Goal: Task Accomplishment & Management: Manage account settings

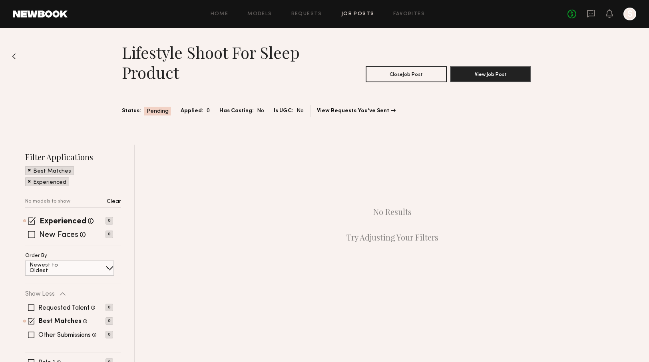
scroll to position [32, 0]
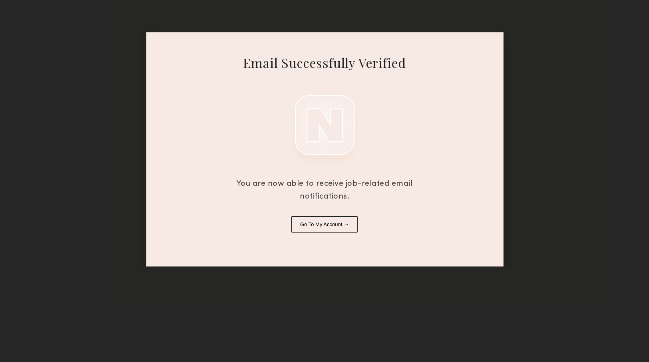
click at [353, 223] on button "Go To My Account →" at bounding box center [324, 224] width 66 height 16
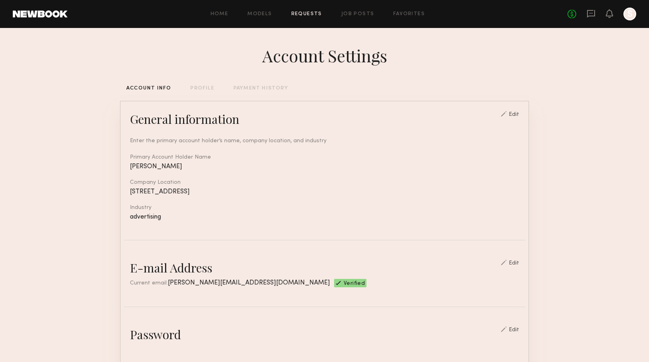
click at [315, 16] on link "Requests" at bounding box center [306, 14] width 31 height 5
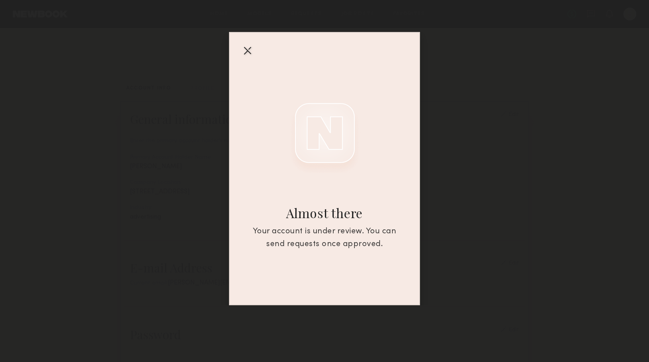
click at [248, 51] on div at bounding box center [247, 50] width 13 height 13
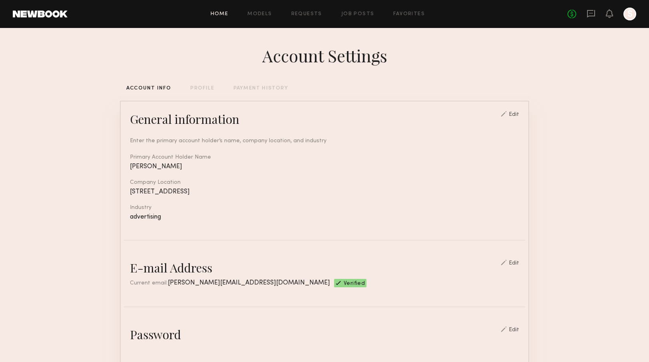
click at [221, 12] on link "Home" at bounding box center [219, 14] width 18 height 5
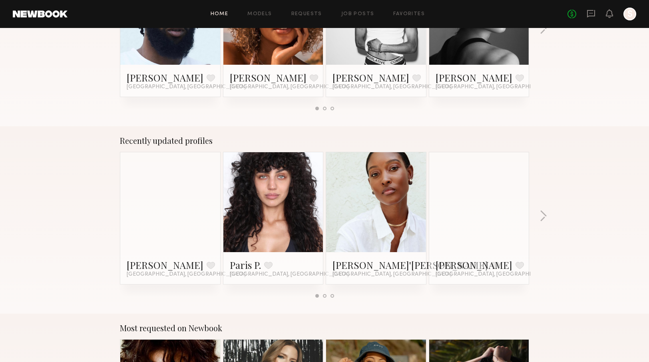
scroll to position [195, 0]
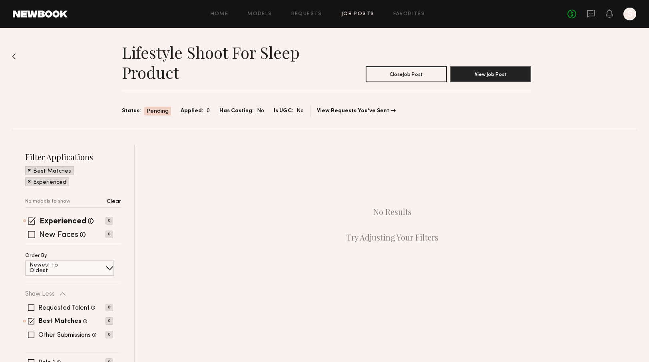
scroll to position [32, 0]
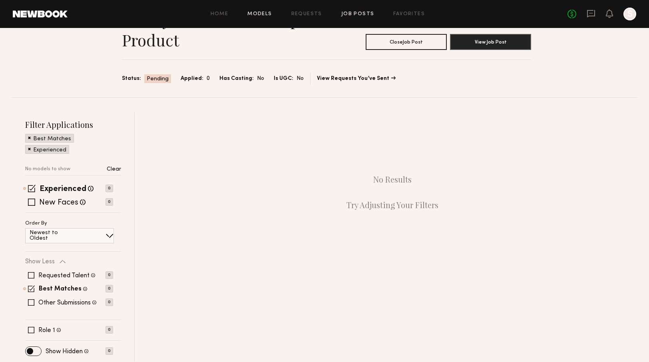
click at [260, 16] on link "Models" at bounding box center [259, 14] width 24 height 5
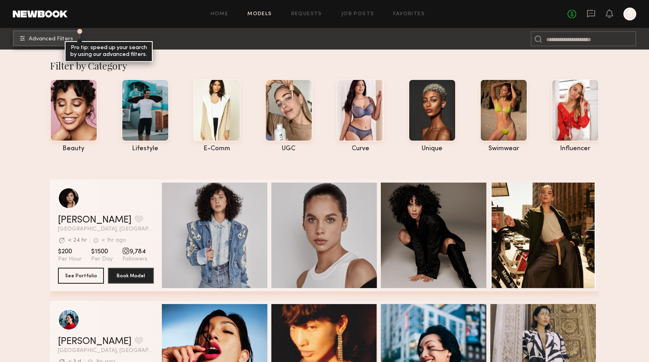
click at [46, 44] on button "Advanced Filters Pro tip: speed up your search by using our advanced filters." at bounding box center [46, 38] width 67 height 16
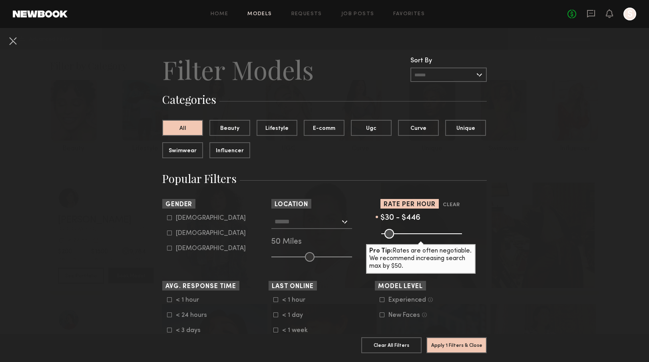
type input "***"
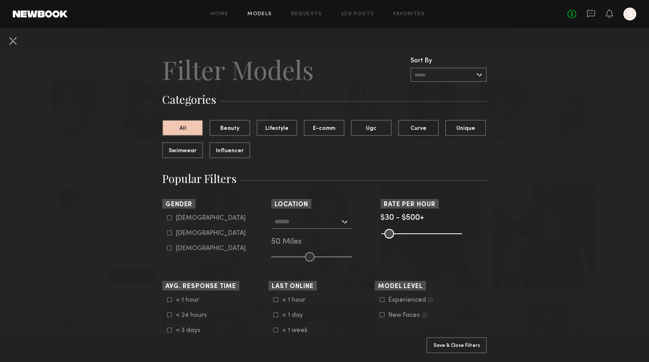
drag, startPoint x: 458, startPoint y: 234, endPoint x: 474, endPoint y: 232, distance: 16.5
click at [462, 232] on input "range" at bounding box center [421, 234] width 81 height 10
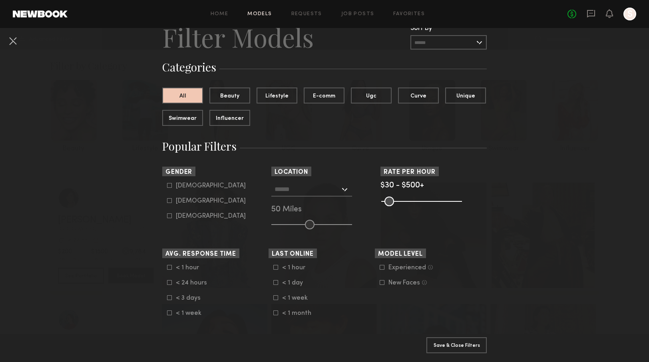
scroll to position [38, 0]
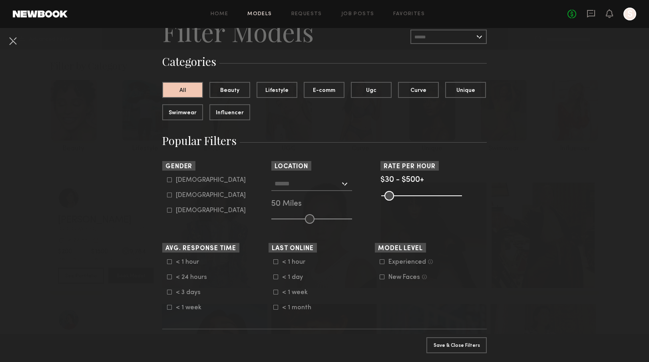
click at [318, 185] on input "text" at bounding box center [306, 184] width 65 height 14
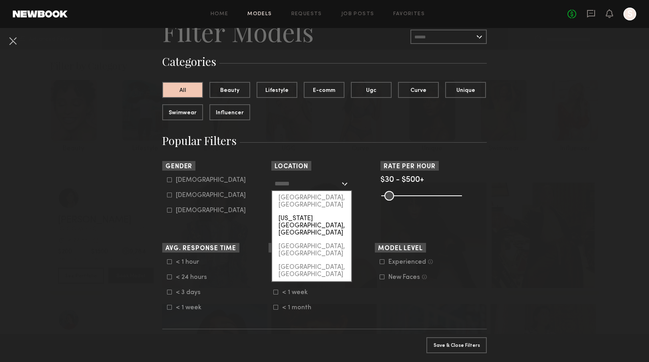
click at [320, 212] on div "[US_STATE][GEOGRAPHIC_DATA], [GEOGRAPHIC_DATA]" at bounding box center [311, 226] width 79 height 28
type input "**********"
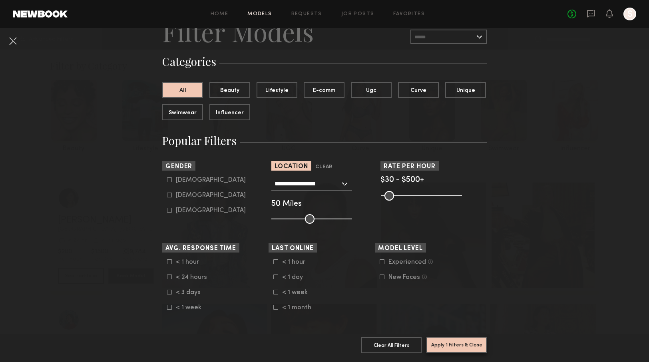
click at [452, 343] on button "Apply 1 Filters & Close" at bounding box center [456, 345] width 60 height 16
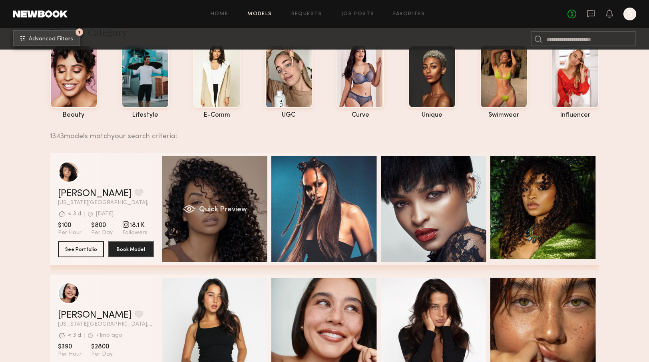
scroll to position [47, 0]
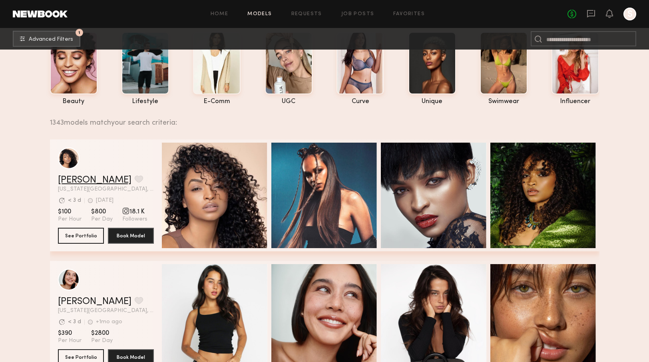
click at [81, 178] on link "Tirzah E." at bounding box center [94, 180] width 73 height 10
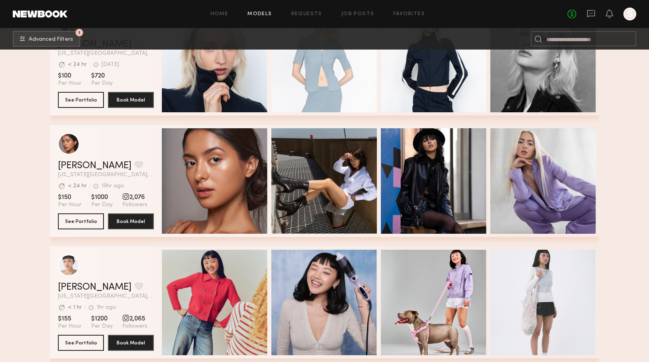
scroll to position [444, 0]
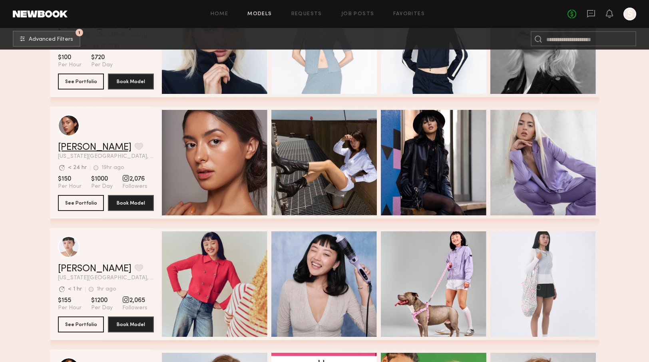
click at [78, 149] on link "Annette W." at bounding box center [94, 148] width 73 height 10
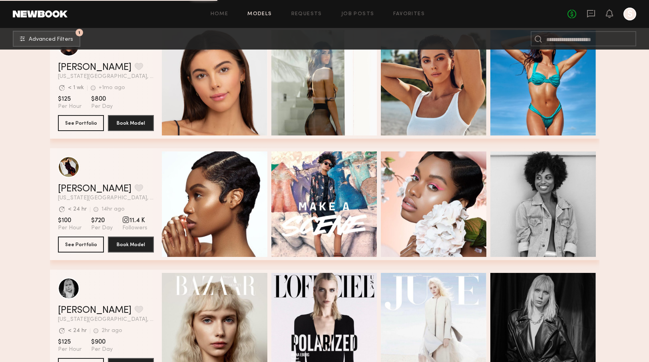
scroll to position [1038, 0]
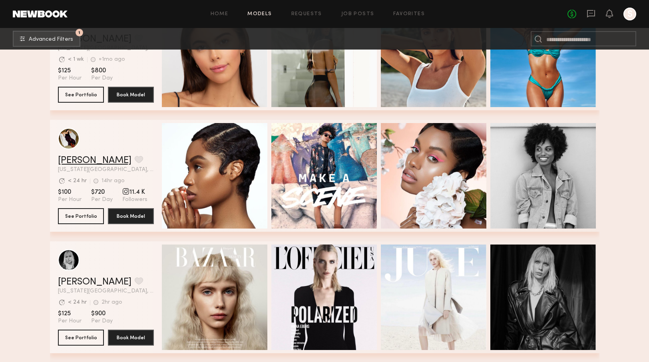
click at [89, 161] on link "Charleen F." at bounding box center [94, 161] width 73 height 10
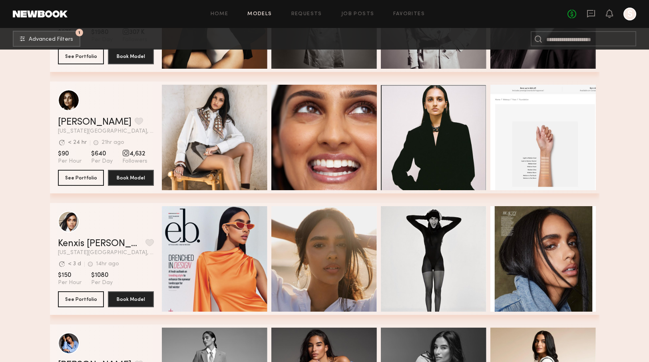
scroll to position [3147, 0]
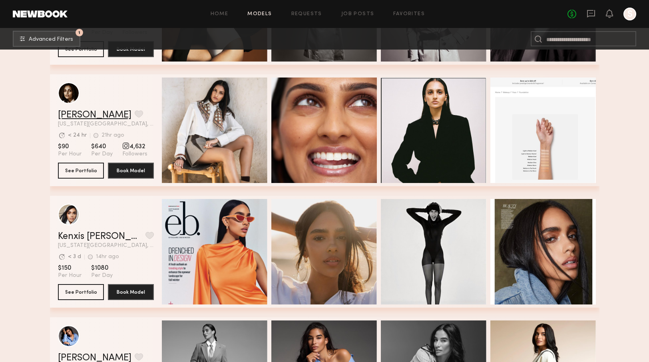
click at [87, 115] on link "Slesha P." at bounding box center [94, 115] width 73 height 10
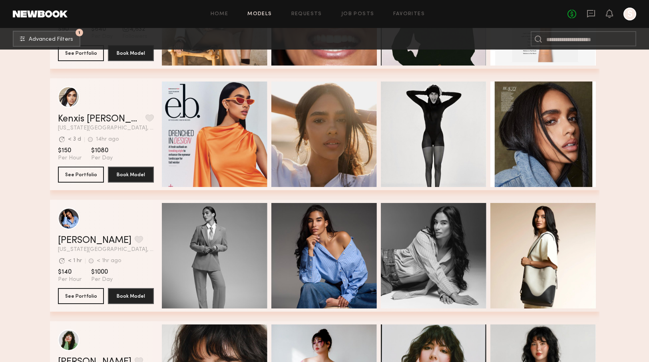
scroll to position [3265, 0]
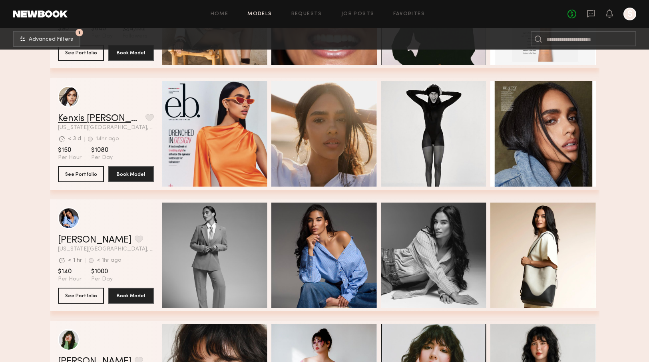
click at [78, 116] on link "Kenxis J." at bounding box center [100, 119] width 84 height 10
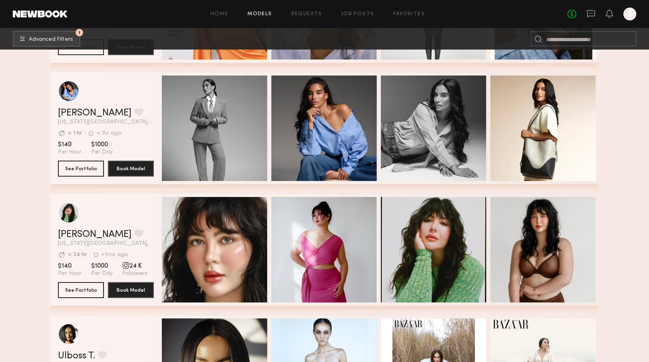
scroll to position [3391, 0]
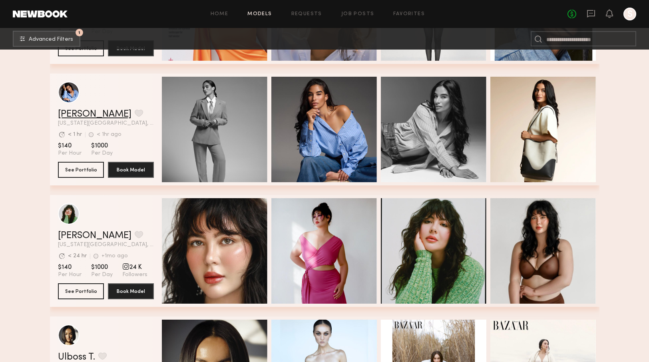
click at [77, 114] on link "[PERSON_NAME]" at bounding box center [94, 114] width 73 height 10
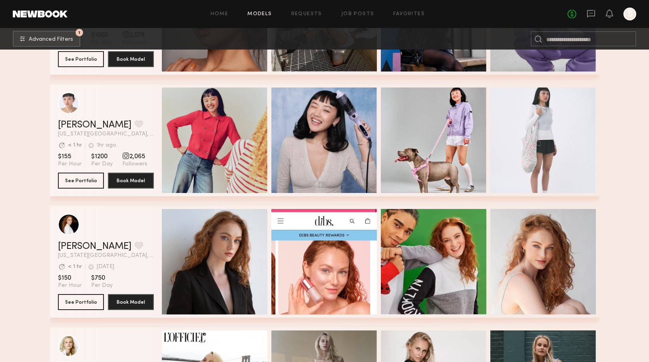
scroll to position [0, 0]
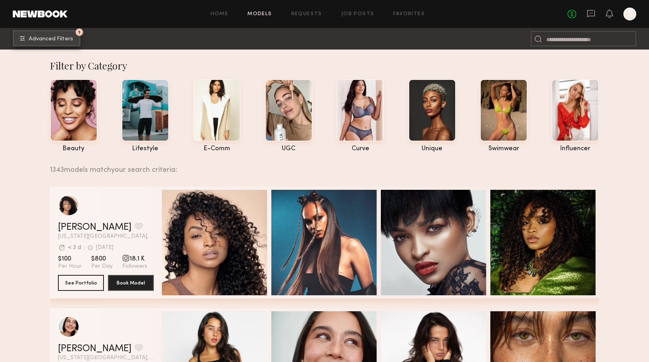
click at [61, 43] on button "1 Advanced Filters" at bounding box center [46, 38] width 67 height 16
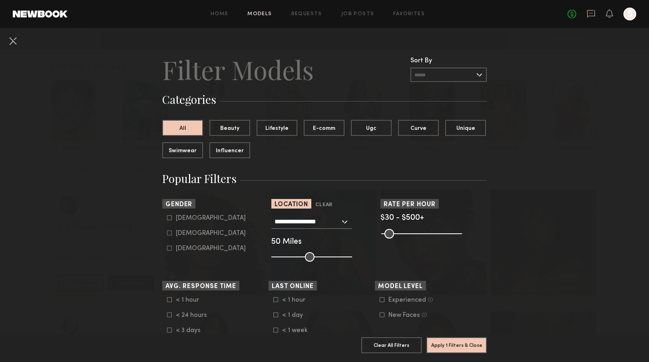
click at [170, 221] on common-framework-checkbox "Male" at bounding box center [217, 217] width 101 height 7
click at [169, 217] on icon at bounding box center [169, 217] width 5 height 5
type input "*"
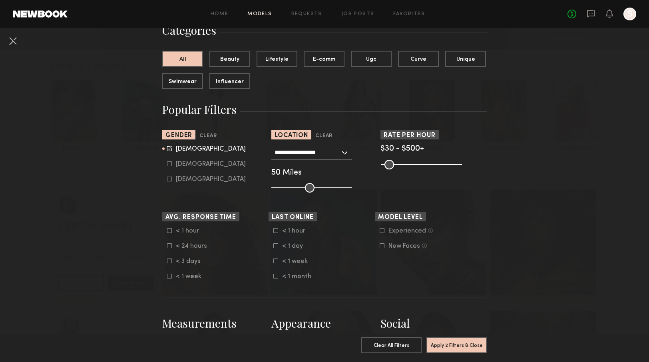
scroll to position [547, 0]
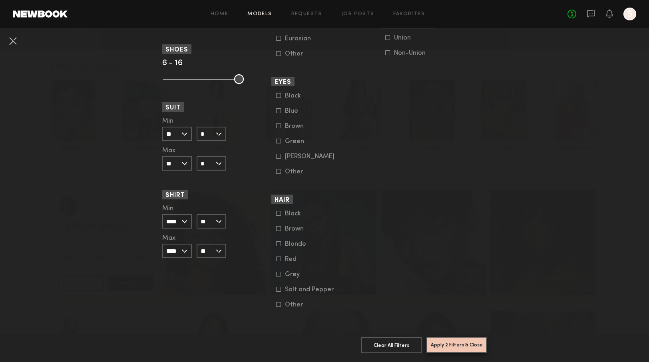
click at [472, 341] on button "Apply 2 Filters & Close" at bounding box center [456, 345] width 60 height 16
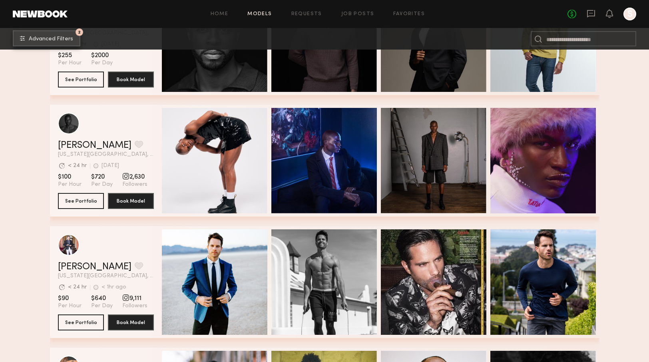
scroll to position [689, 0]
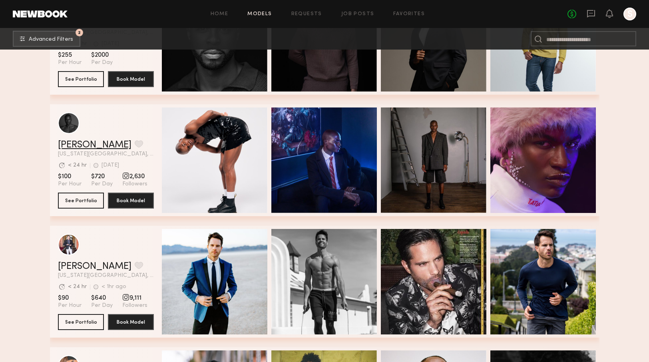
click at [82, 143] on link "Jordan W." at bounding box center [94, 145] width 73 height 10
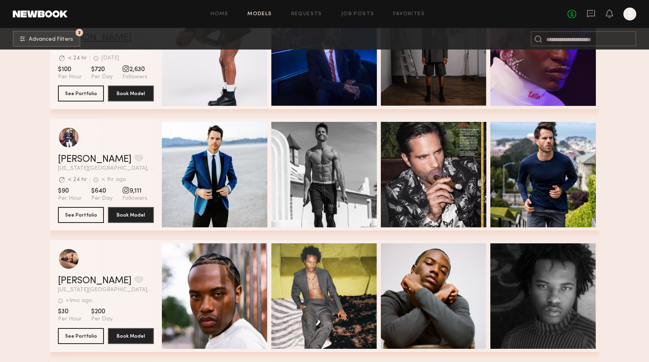
scroll to position [798, 0]
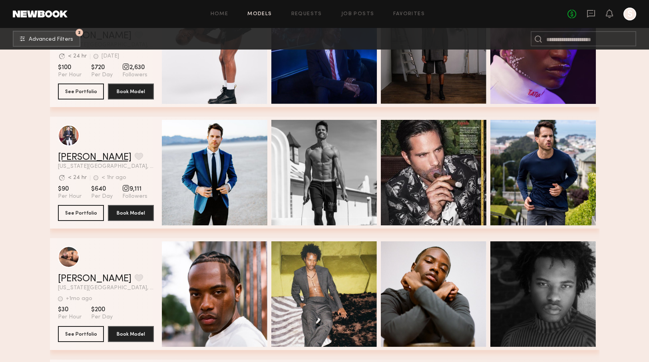
click at [74, 155] on link "[PERSON_NAME]" at bounding box center [94, 158] width 73 height 10
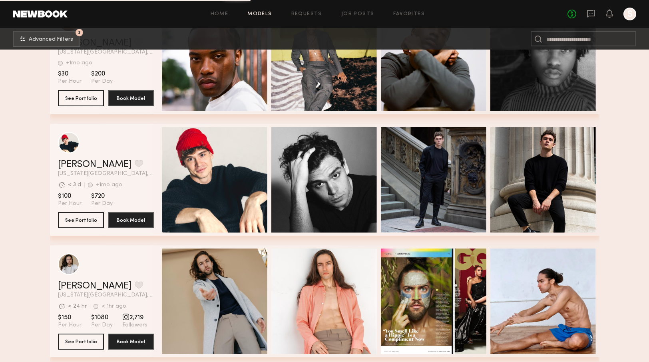
scroll to position [1054, 0]
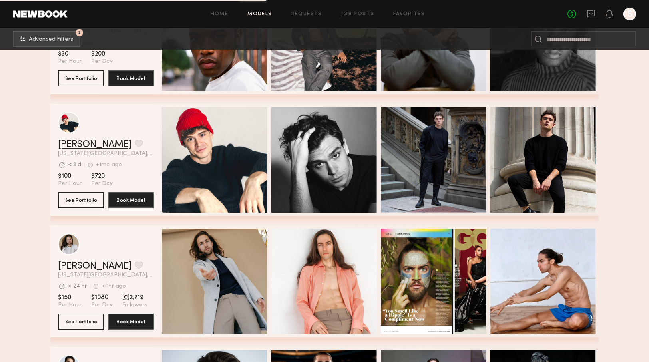
click at [67, 146] on link "Egor K." at bounding box center [94, 145] width 73 height 10
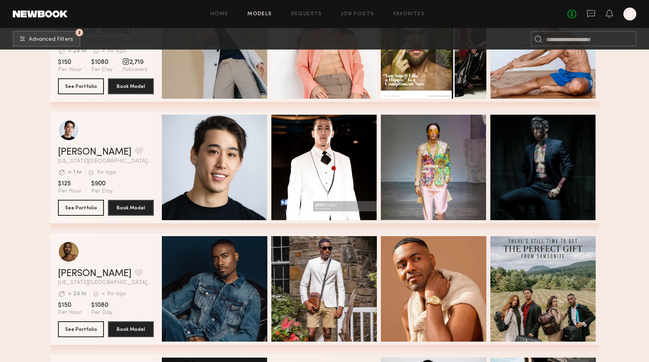
scroll to position [1296, 0]
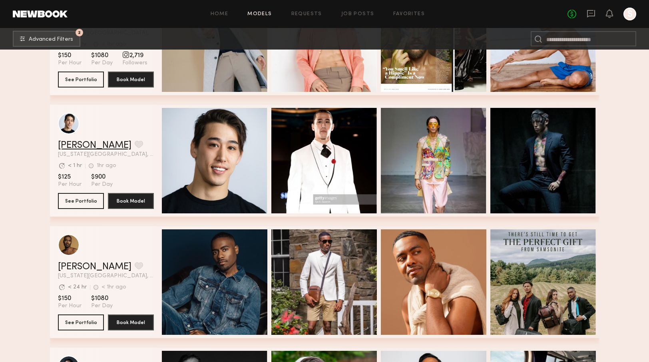
click at [73, 146] on link "Sean G." at bounding box center [94, 146] width 73 height 10
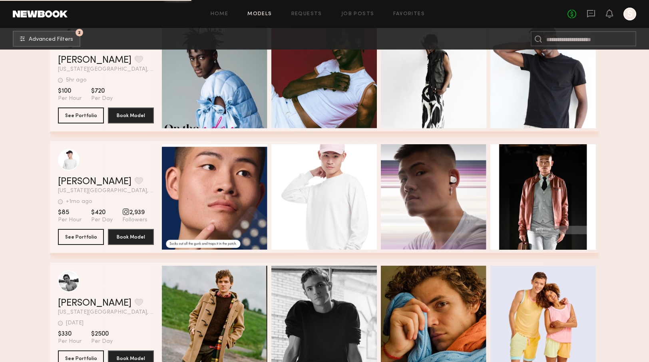
scroll to position [2381, 0]
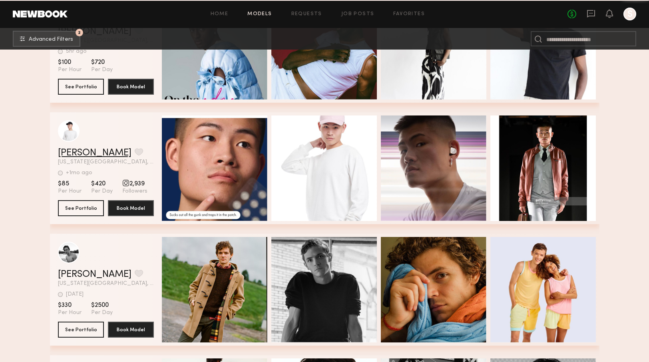
click at [77, 153] on link "Ray W." at bounding box center [94, 153] width 73 height 10
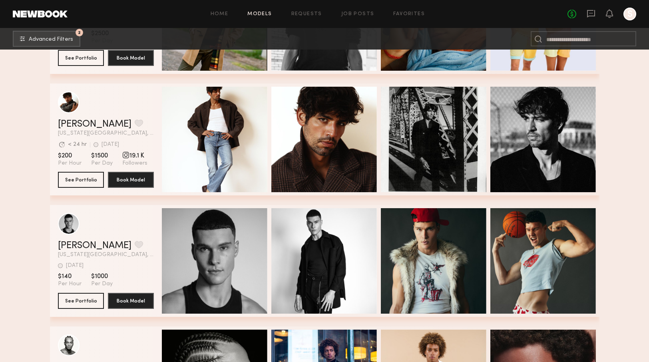
scroll to position [2660, 0]
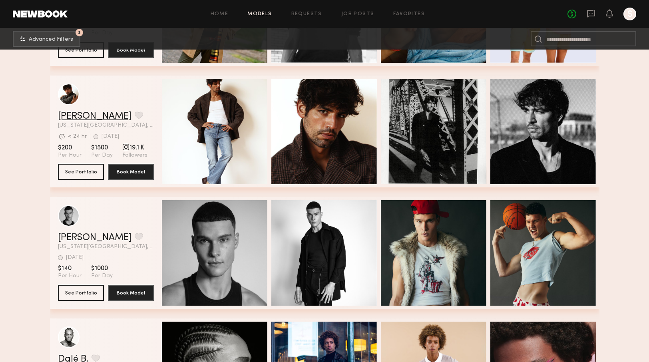
click at [71, 115] on link "[PERSON_NAME]" at bounding box center [94, 116] width 73 height 10
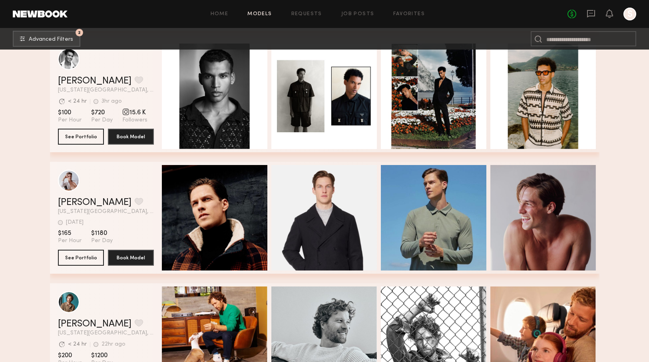
scroll to position [3307, 0]
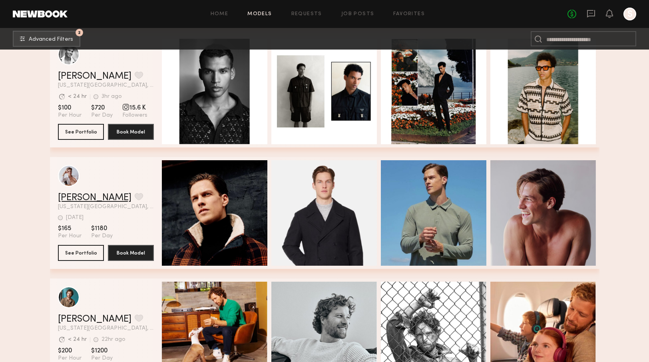
click at [82, 199] on link "Isaac N." at bounding box center [94, 198] width 73 height 10
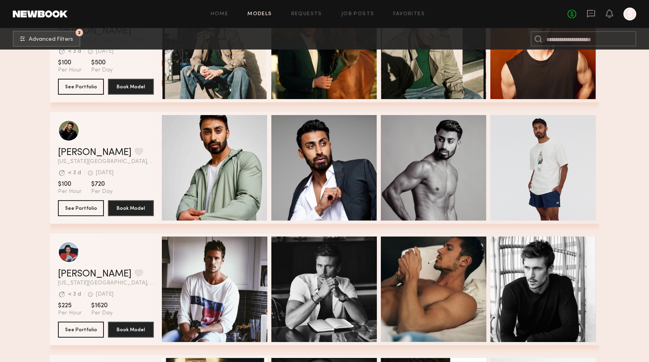
scroll to position [4119, 0]
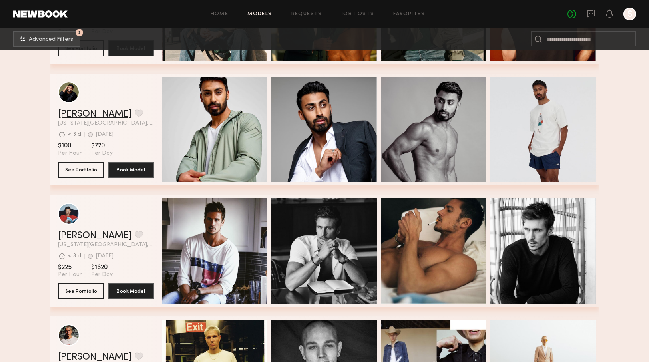
click at [78, 115] on link "Pranav P." at bounding box center [94, 114] width 73 height 10
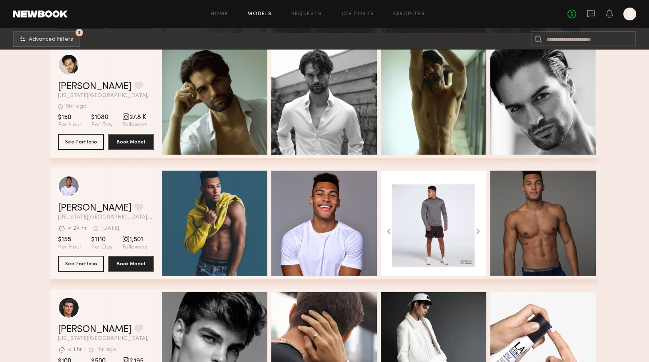
scroll to position [4998, 0]
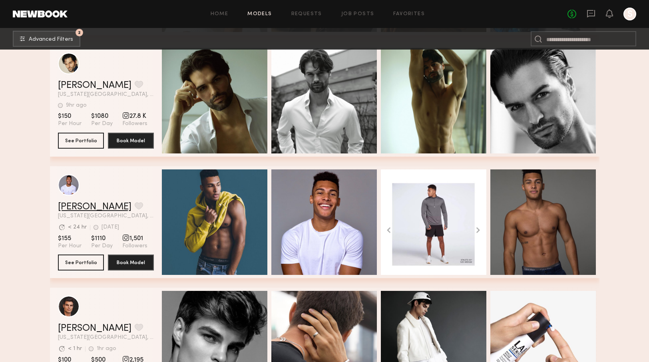
click at [77, 206] on link "[PERSON_NAME]" at bounding box center [94, 207] width 73 height 10
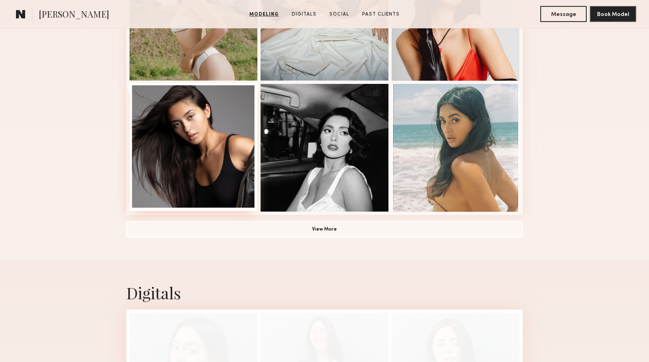
scroll to position [573, 0]
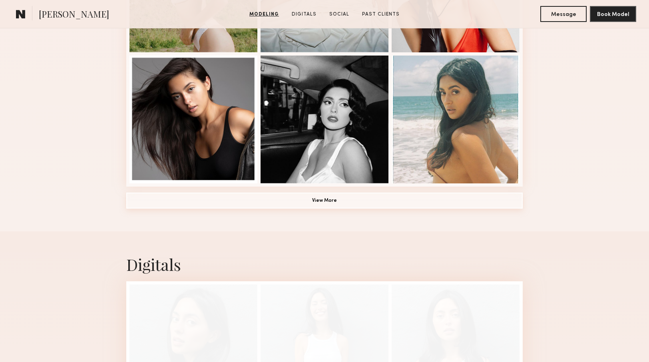
click at [304, 203] on button "View More" at bounding box center [324, 200] width 396 height 16
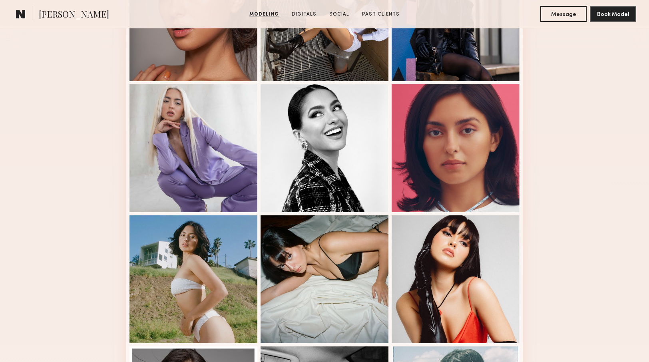
scroll to position [295, 0]
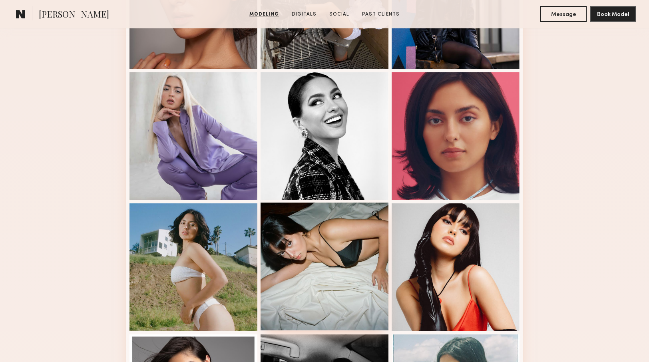
click at [322, 256] on div at bounding box center [324, 266] width 128 height 128
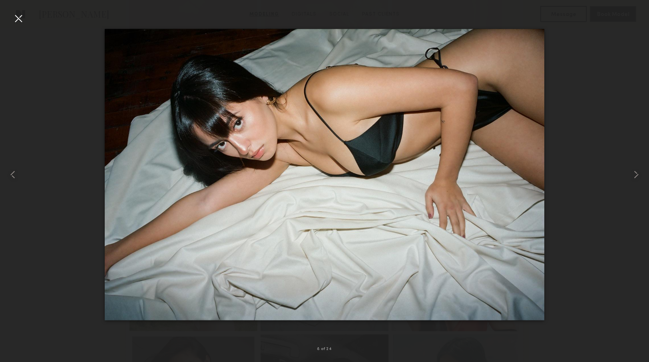
click at [75, 39] on div at bounding box center [324, 174] width 649 height 323
click at [20, 17] on div at bounding box center [18, 18] width 13 height 13
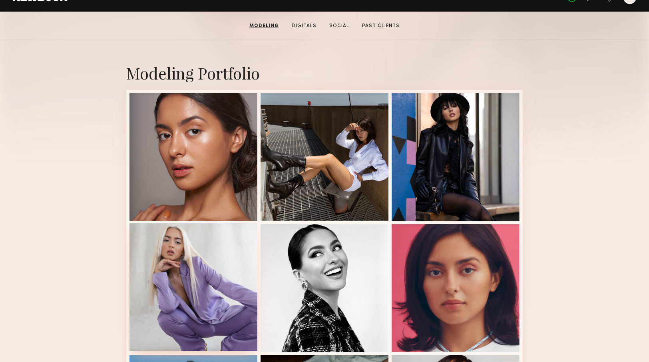
scroll to position [0, 0]
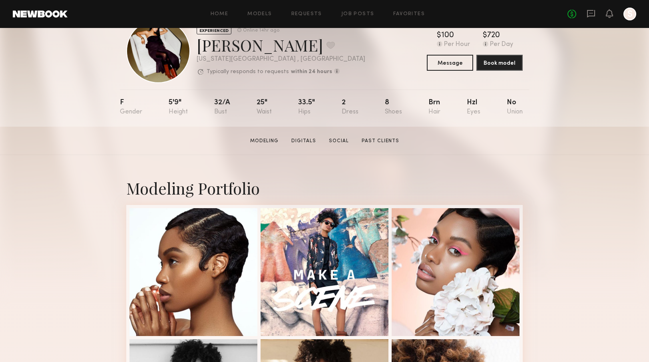
scroll to position [35, 0]
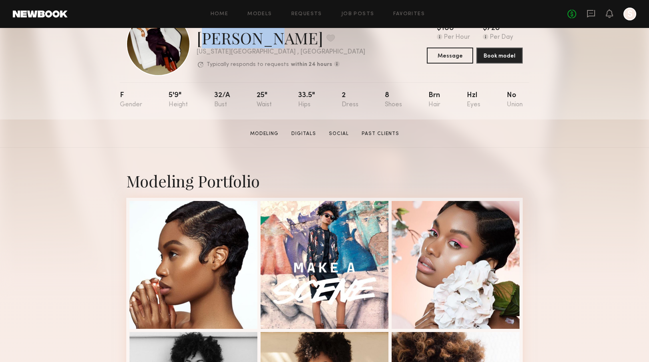
drag, startPoint x: 261, startPoint y: 42, endPoint x: 194, endPoint y: 42, distance: 67.1
click at [194, 42] on div "EXPERIENCED Online 14hr ago Charleen F. Favorite New York City , NY Typically r…" at bounding box center [245, 44] width 239 height 64
copy div "Charleen"
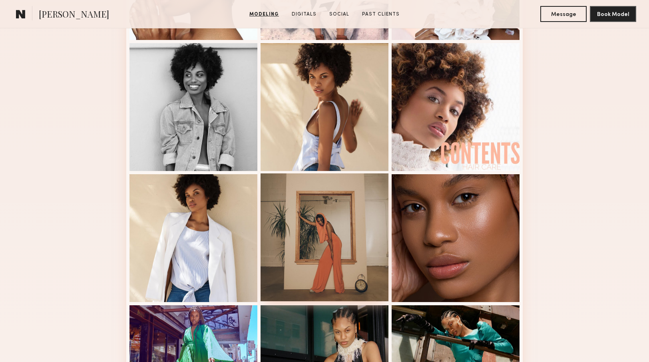
scroll to position [310, 0]
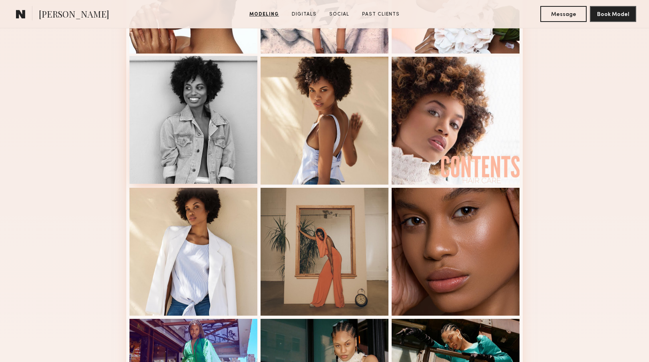
click at [206, 125] on div at bounding box center [193, 120] width 128 height 128
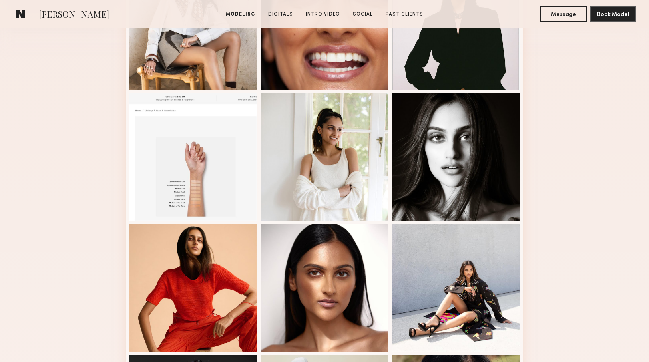
scroll to position [286, 0]
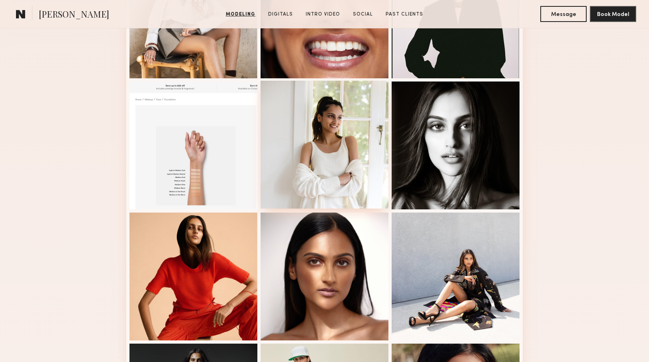
click at [348, 139] on div at bounding box center [324, 145] width 128 height 128
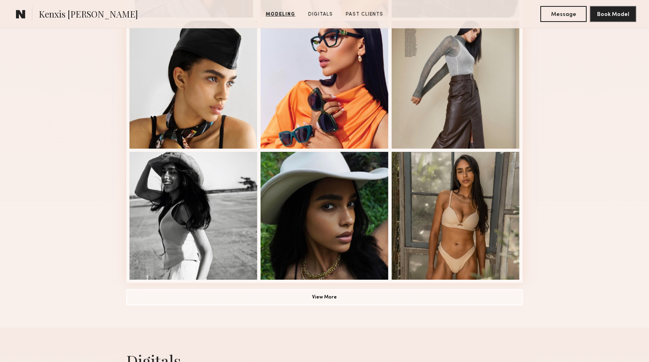
scroll to position [504, 0]
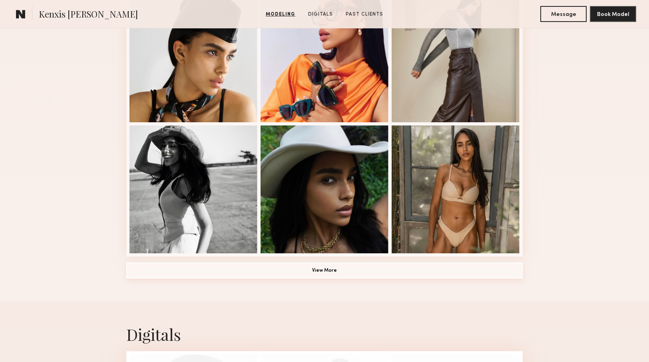
click at [306, 273] on button "View More" at bounding box center [324, 270] width 396 height 16
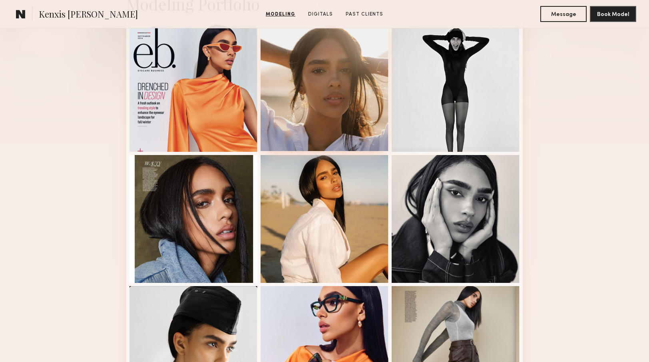
scroll to position [198, 0]
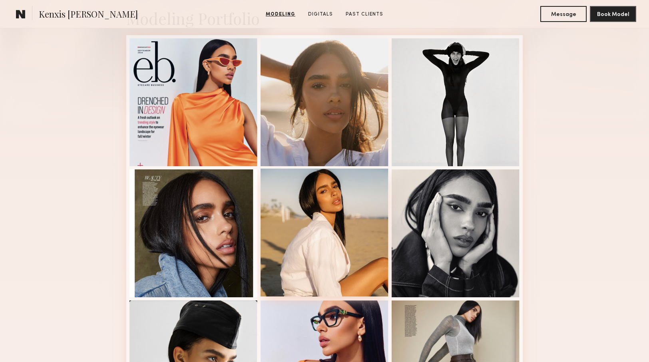
click at [326, 204] on div at bounding box center [324, 233] width 128 height 128
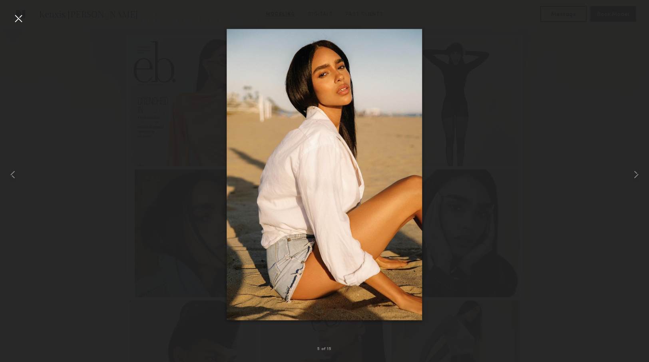
click at [463, 188] on div at bounding box center [324, 174] width 649 height 323
click at [476, 171] on div at bounding box center [324, 174] width 649 height 323
click at [16, 17] on div at bounding box center [18, 18] width 13 height 13
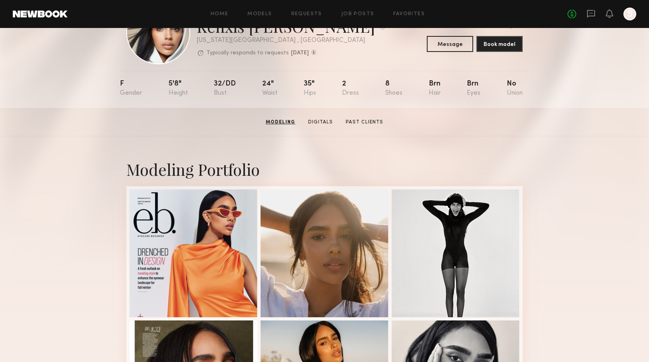
scroll to position [0, 0]
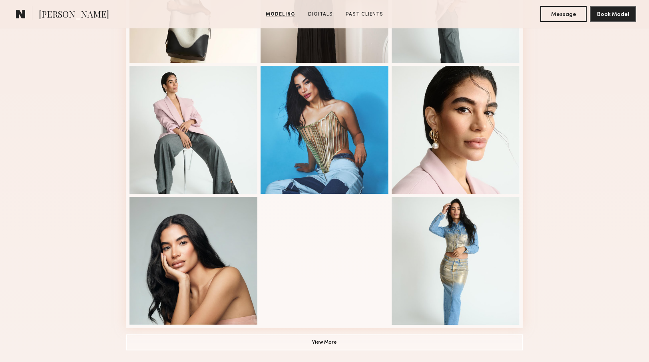
scroll to position [581, 0]
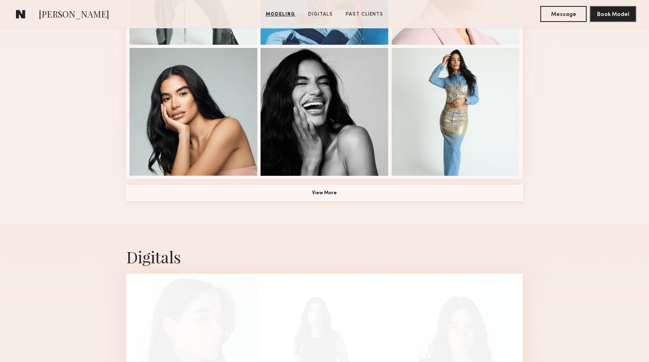
click at [327, 191] on button "View More" at bounding box center [324, 193] width 396 height 16
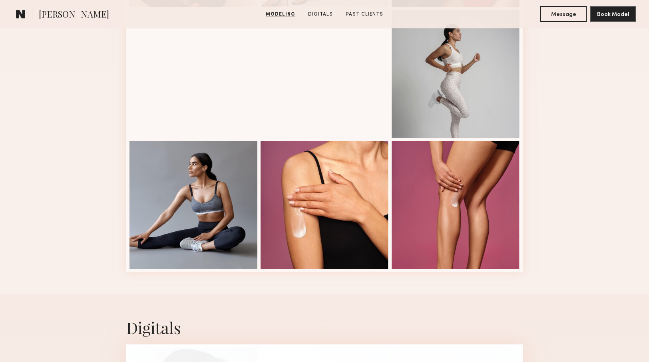
scroll to position [1024, 0]
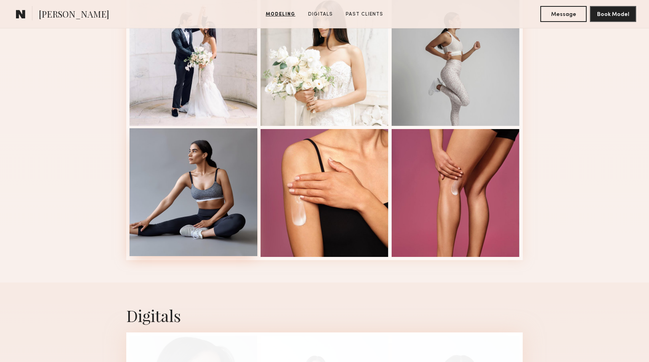
click at [230, 185] on div at bounding box center [193, 192] width 128 height 128
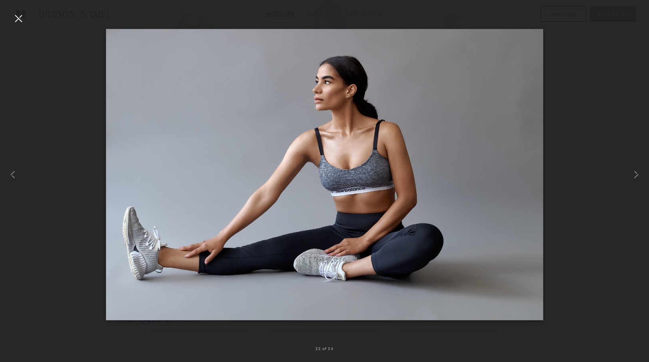
click at [22, 19] on div at bounding box center [18, 18] width 13 height 13
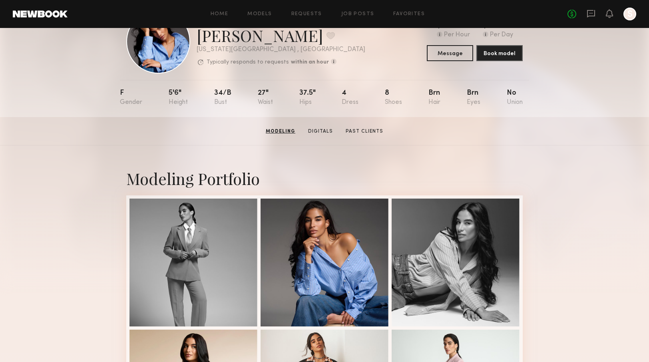
scroll to position [0, 0]
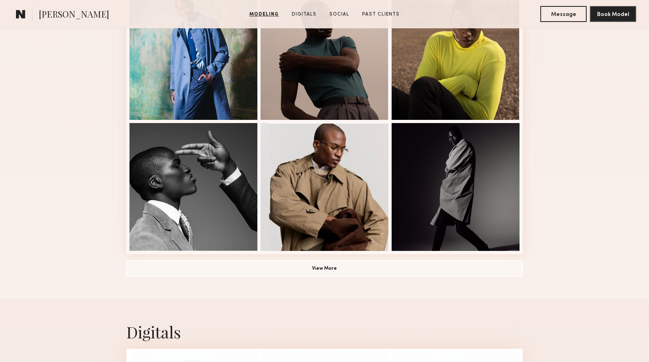
scroll to position [515, 0]
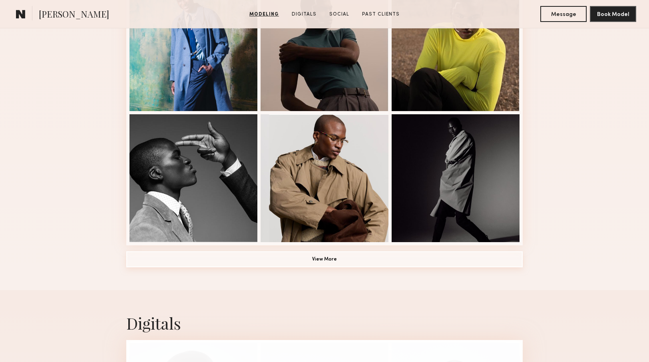
click at [335, 259] on button "View More" at bounding box center [324, 259] width 396 height 16
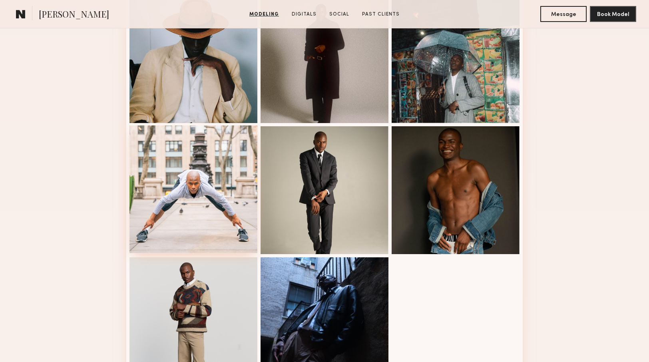
scroll to position [838, 0]
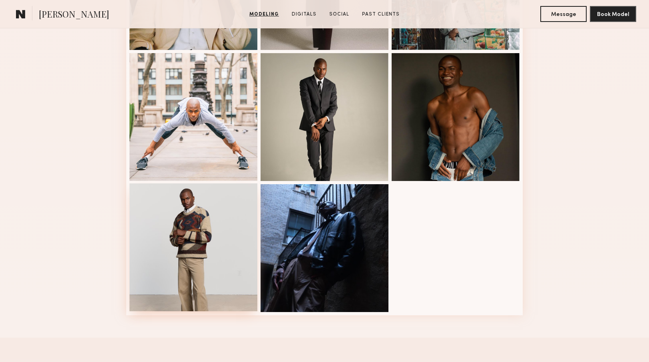
click at [188, 230] on div at bounding box center [193, 247] width 128 height 128
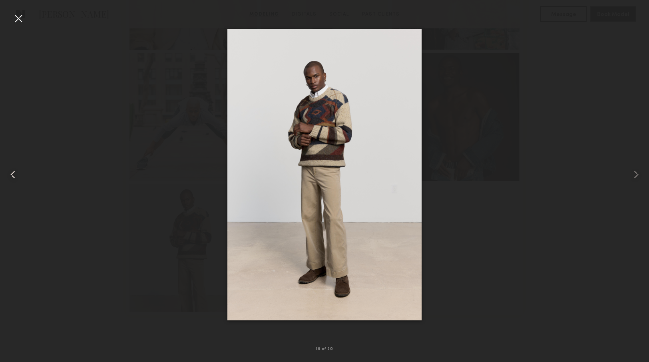
click at [25, 17] on div at bounding box center [13, 174] width 26 height 323
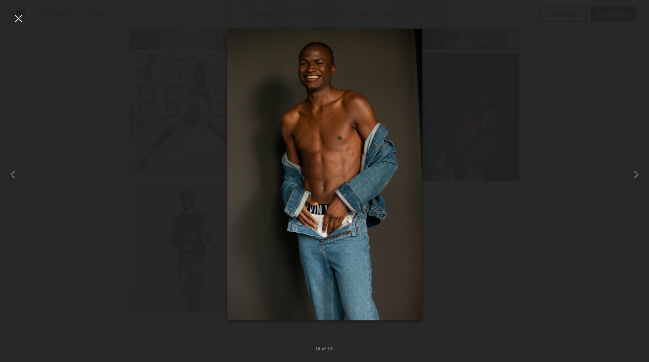
click at [20, 17] on div at bounding box center [18, 18] width 13 height 13
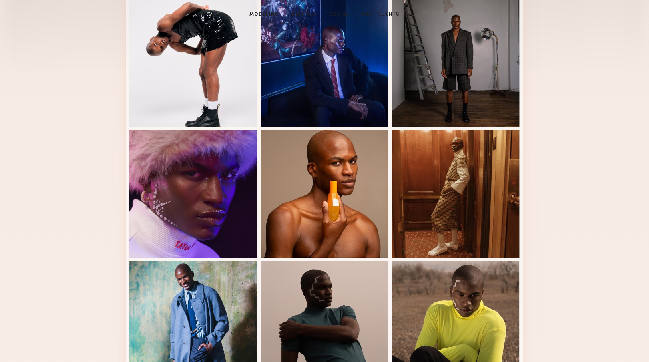
scroll to position [0, 0]
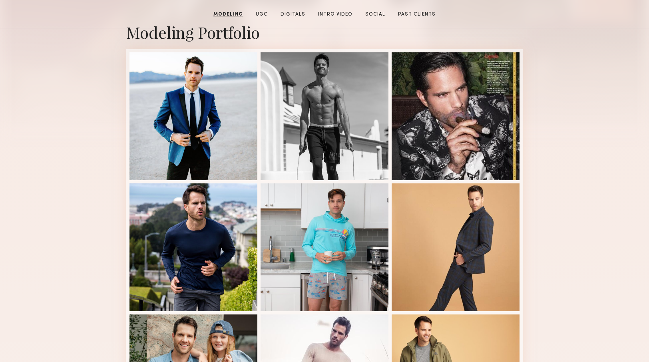
scroll to position [292, 0]
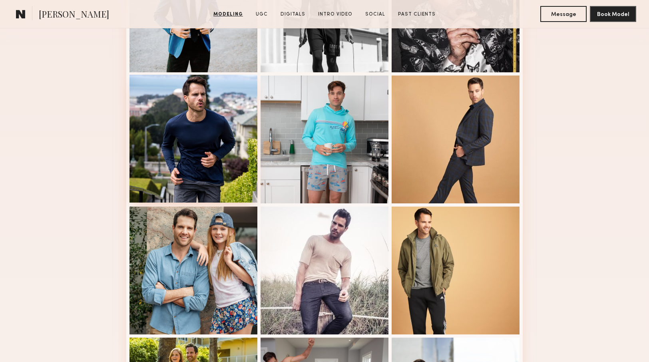
click at [220, 117] on div at bounding box center [193, 139] width 128 height 128
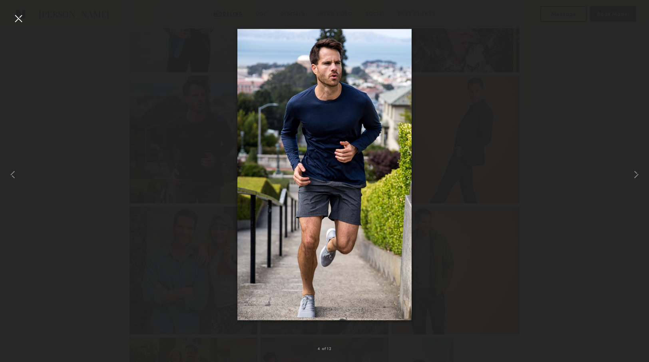
click at [22, 17] on div at bounding box center [18, 18] width 13 height 13
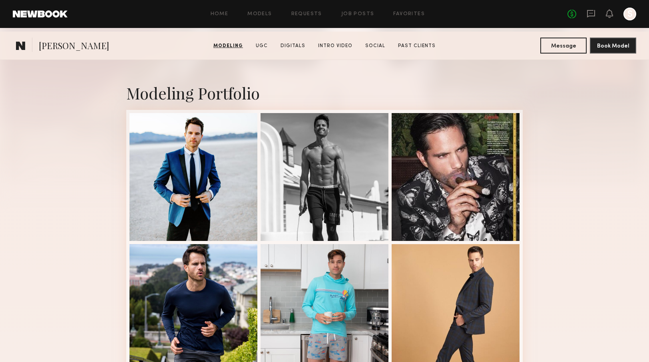
scroll to position [0, 0]
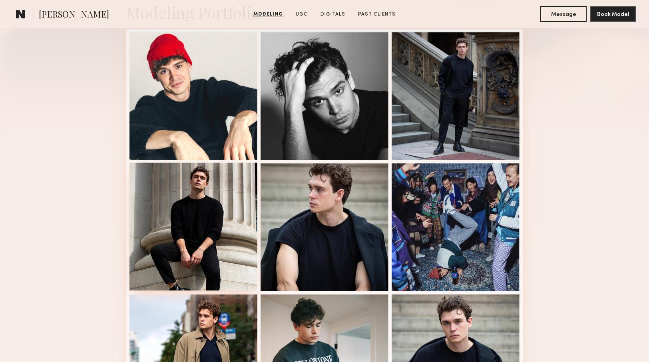
scroll to position [205, 0]
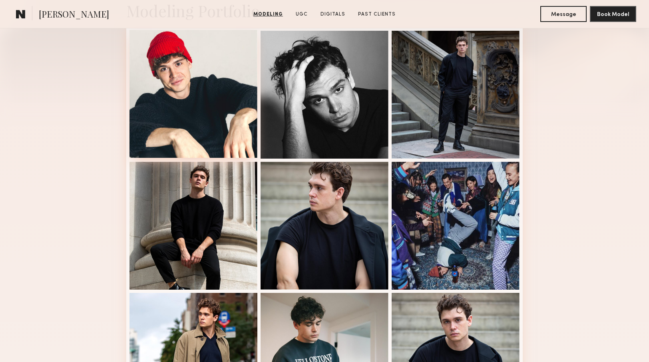
click at [200, 102] on div at bounding box center [193, 94] width 128 height 128
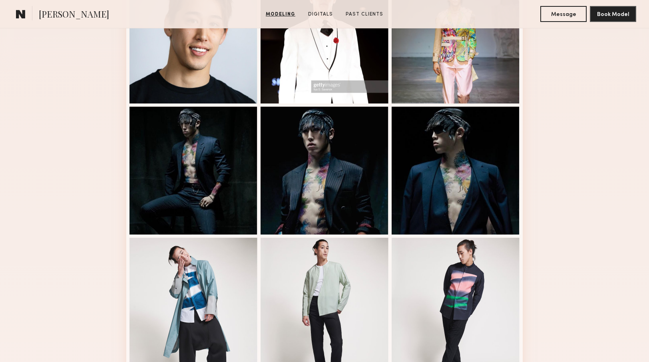
scroll to position [179, 0]
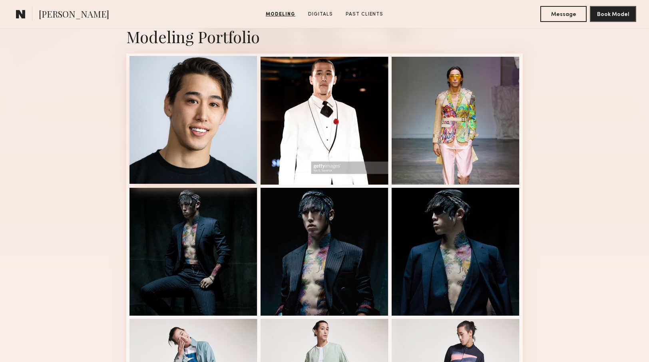
click at [210, 113] on div at bounding box center [193, 120] width 128 height 128
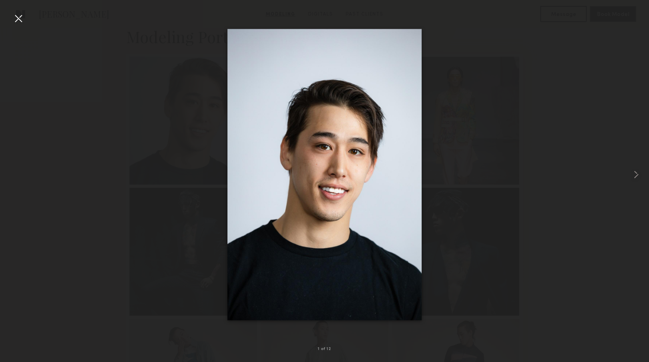
click at [17, 21] on div at bounding box center [18, 18] width 13 height 13
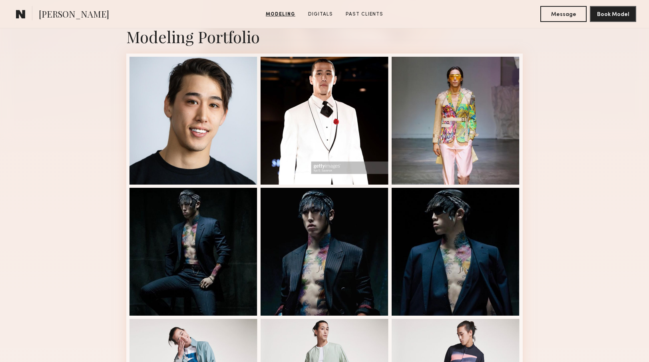
scroll to position [0, 0]
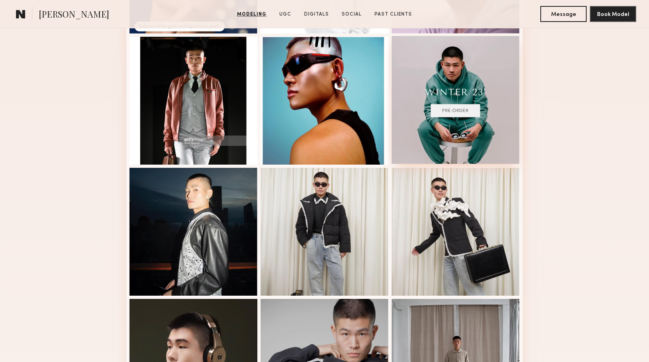
scroll to position [339, 0]
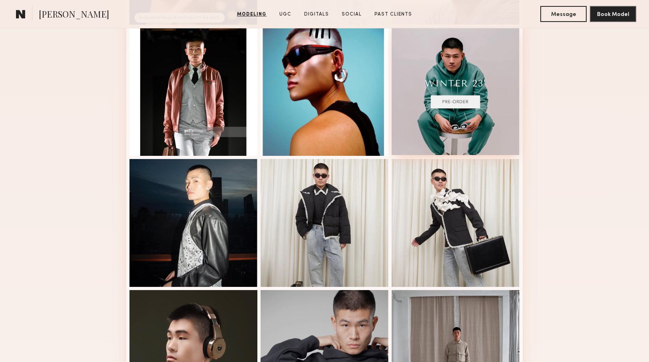
click at [464, 75] on div at bounding box center [455, 91] width 128 height 128
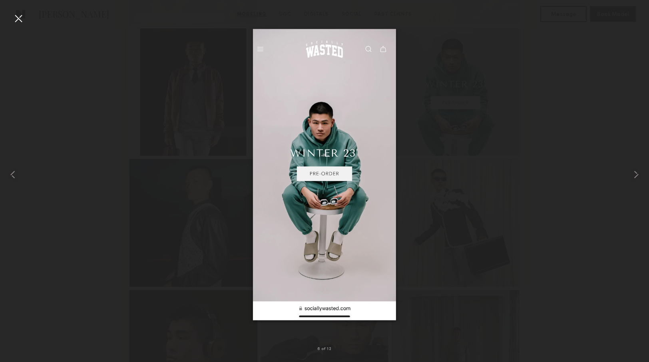
click at [450, 134] on div at bounding box center [324, 174] width 649 height 323
click at [15, 20] on div at bounding box center [18, 18] width 13 height 13
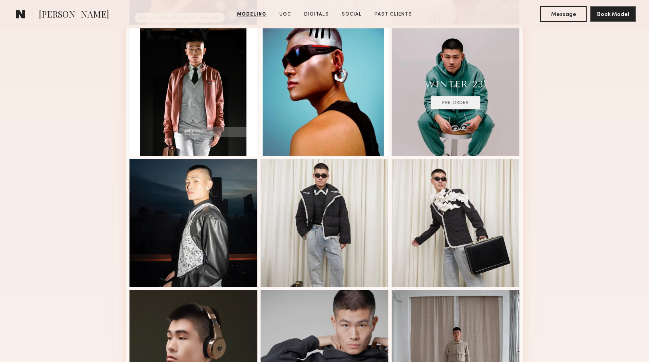
scroll to position [454, 0]
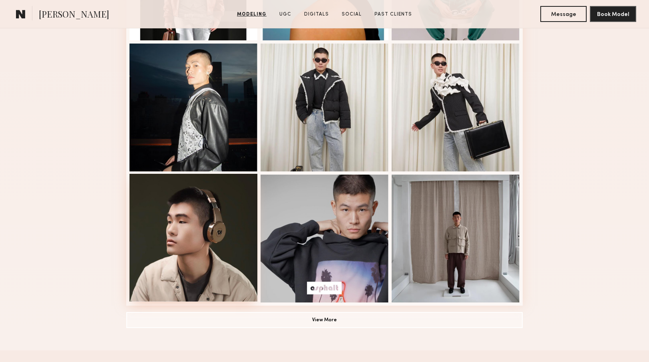
click at [157, 237] on div at bounding box center [193, 238] width 128 height 128
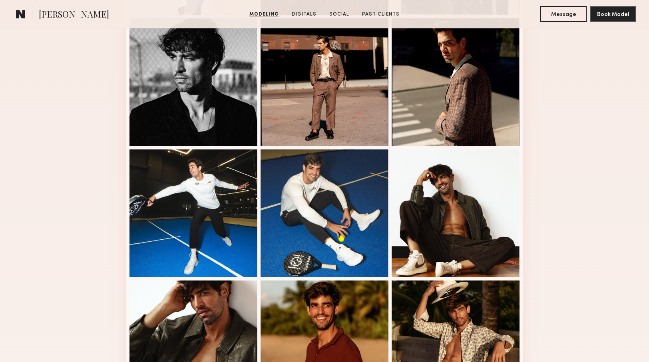
scroll to position [355, 0]
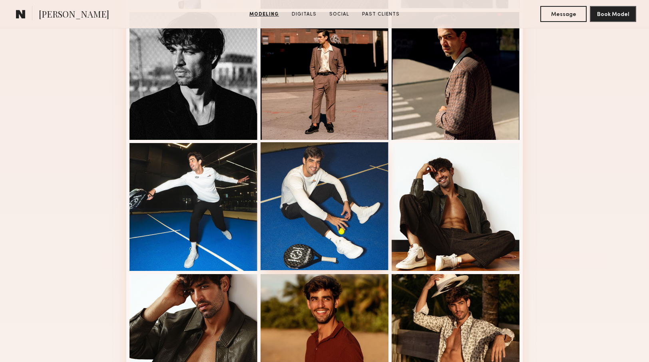
click at [333, 199] on div at bounding box center [324, 206] width 128 height 128
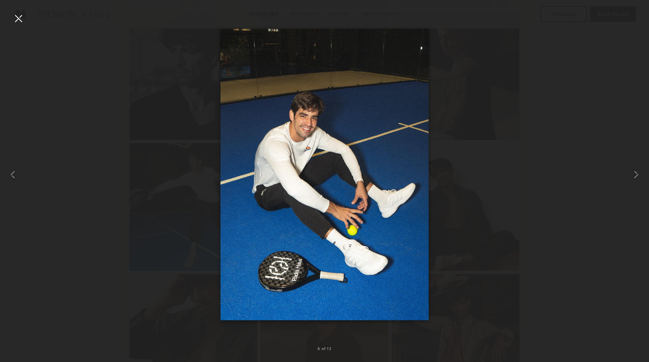
click at [21, 18] on div at bounding box center [18, 18] width 13 height 13
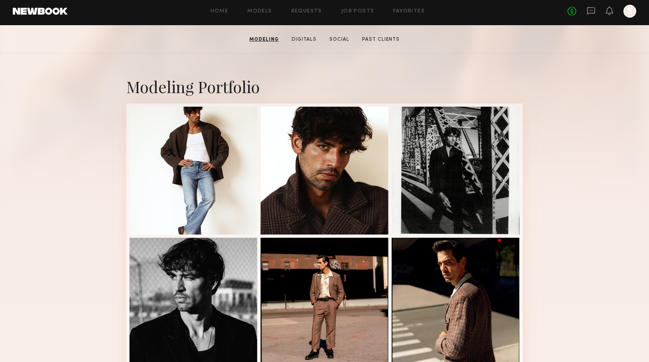
scroll to position [0, 0]
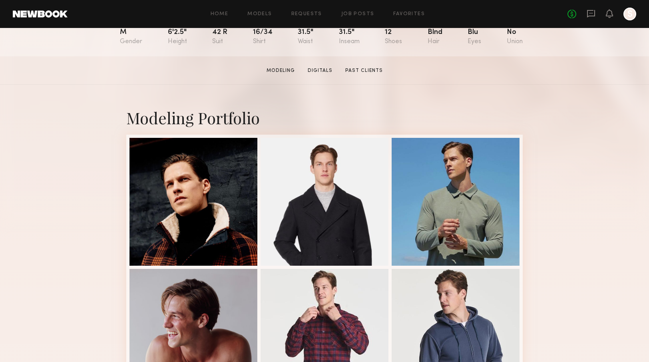
scroll to position [117, 0]
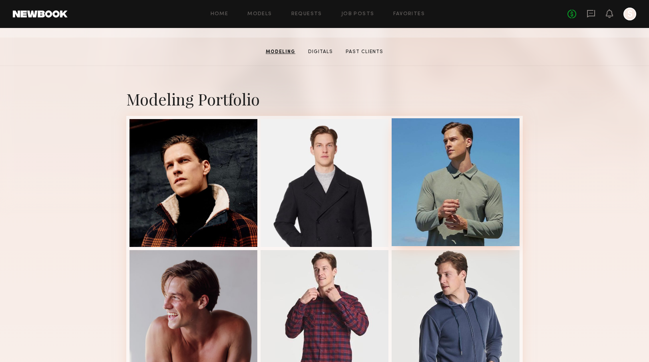
click at [464, 183] on div at bounding box center [455, 182] width 128 height 128
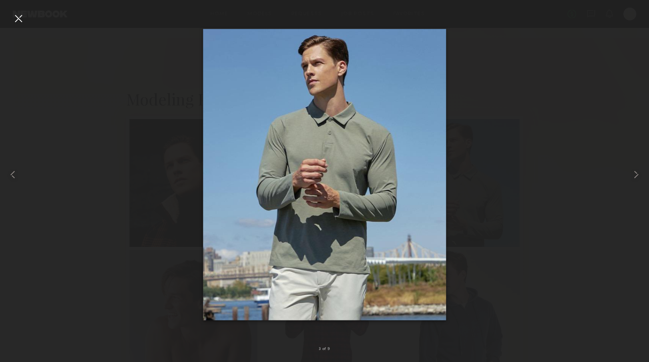
click at [16, 19] on div at bounding box center [18, 18] width 13 height 13
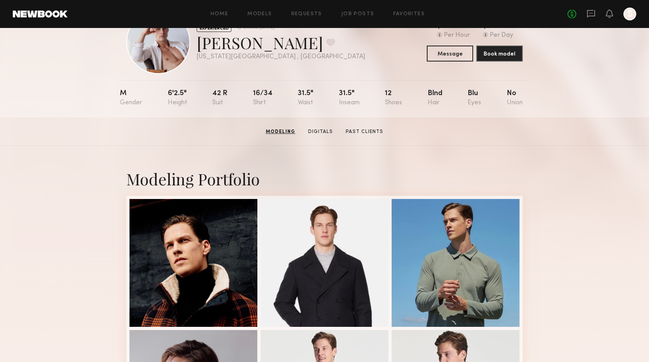
scroll to position [0, 0]
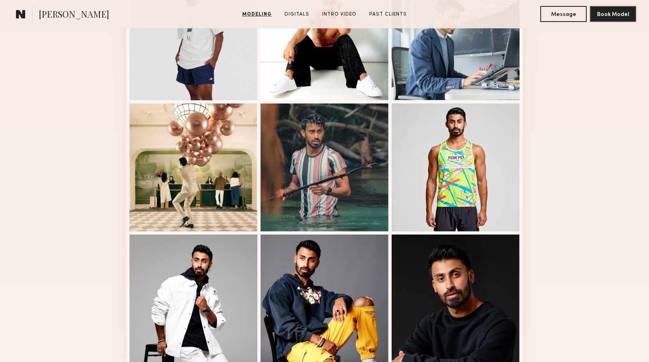
scroll to position [285, 0]
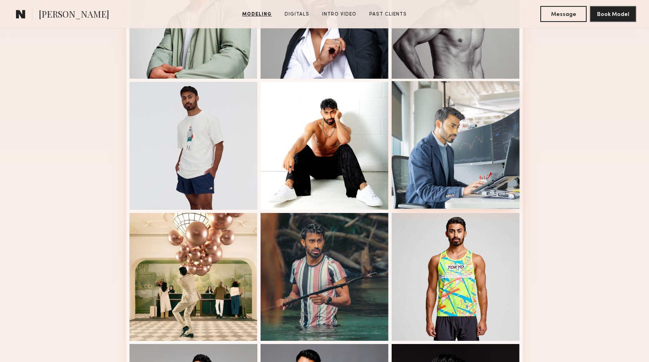
click at [434, 147] on div at bounding box center [455, 145] width 128 height 128
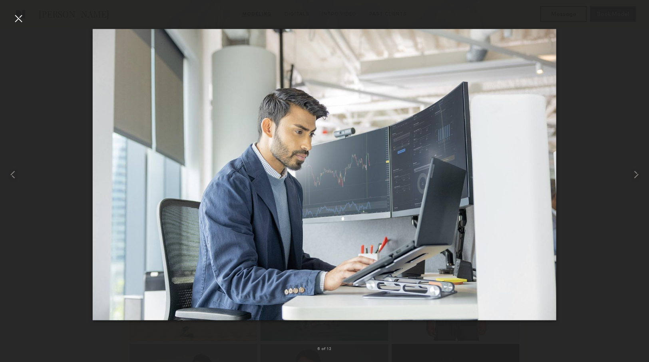
click at [17, 20] on div at bounding box center [18, 18] width 13 height 13
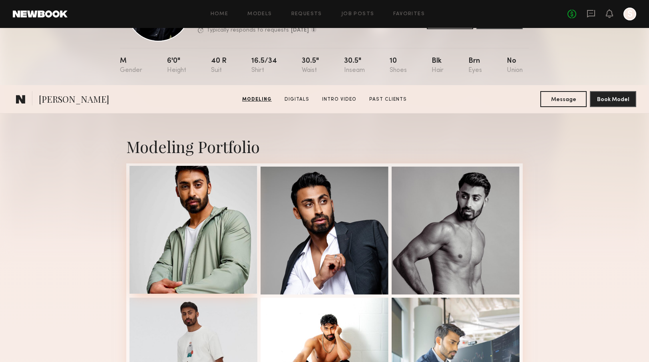
scroll to position [0, 0]
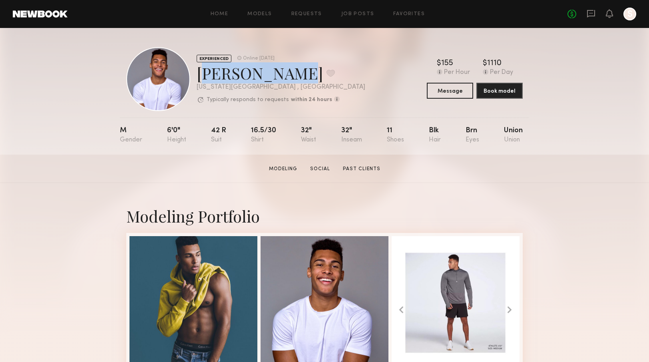
drag, startPoint x: 286, startPoint y: 80, endPoint x: 197, endPoint y: 79, distance: 89.1
click at [197, 79] on div "Stephanos C. Favorite" at bounding box center [280, 72] width 169 height 21
copy div "Stephanos C"
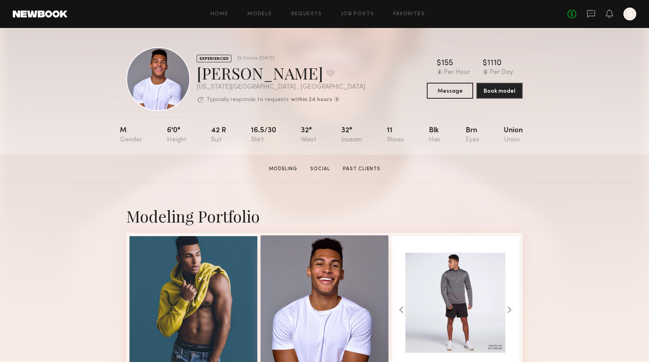
click at [303, 272] on div at bounding box center [324, 299] width 128 height 128
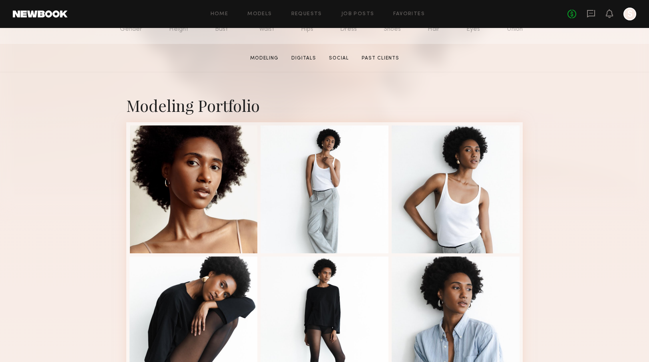
scroll to position [121, 0]
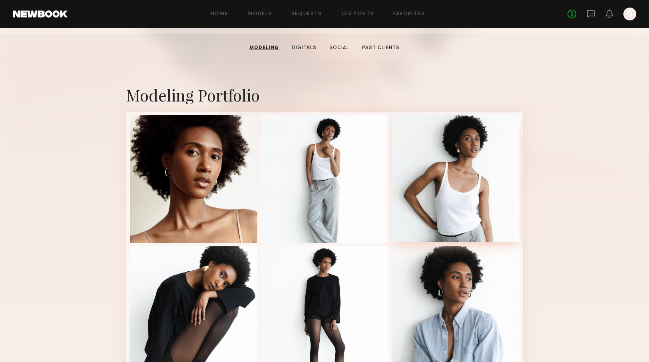
click at [448, 179] on div at bounding box center [455, 178] width 128 height 128
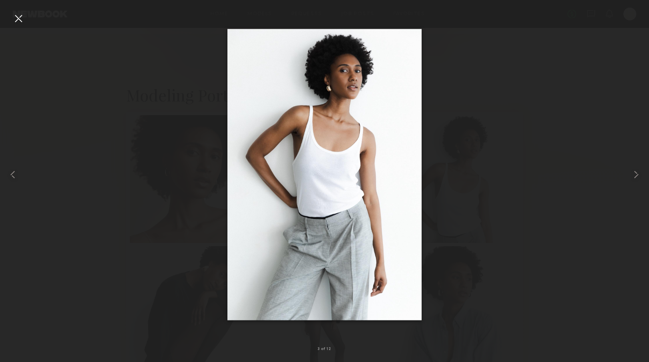
click at [21, 19] on div at bounding box center [18, 18] width 13 height 13
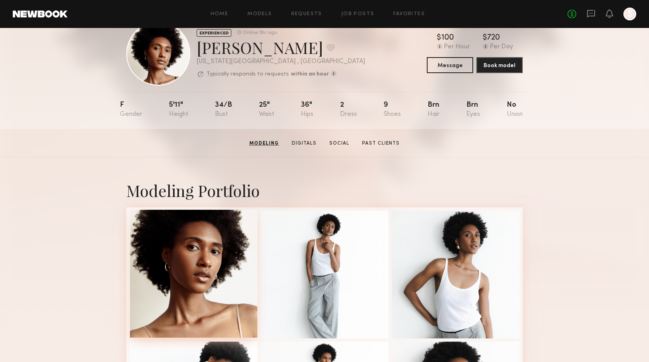
scroll to position [0, 0]
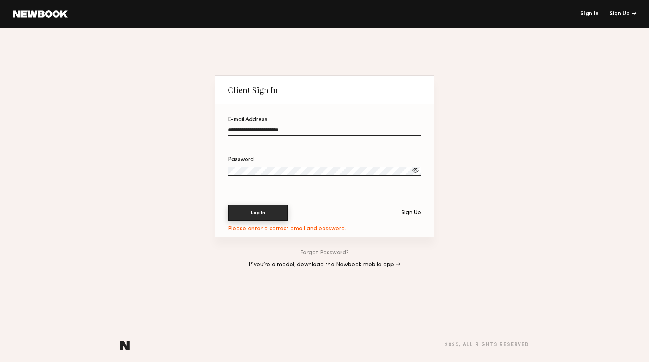
click at [274, 208] on button "Log In" at bounding box center [258, 212] width 60 height 16
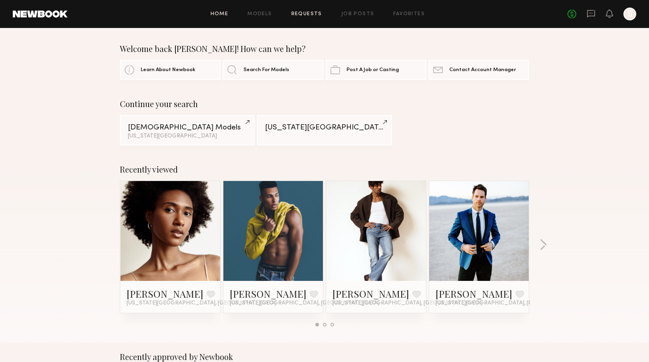
click at [308, 12] on link "Requests" at bounding box center [306, 14] width 31 height 5
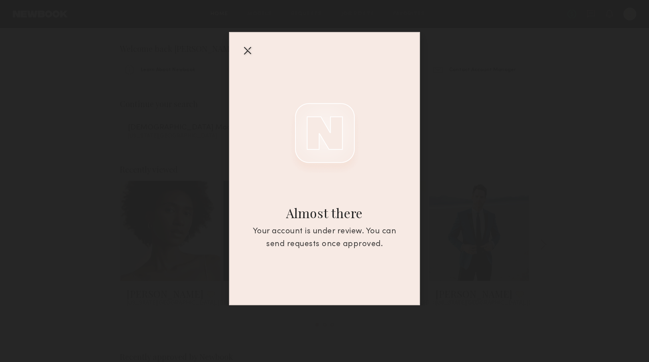
click at [248, 51] on div at bounding box center [247, 50] width 13 height 13
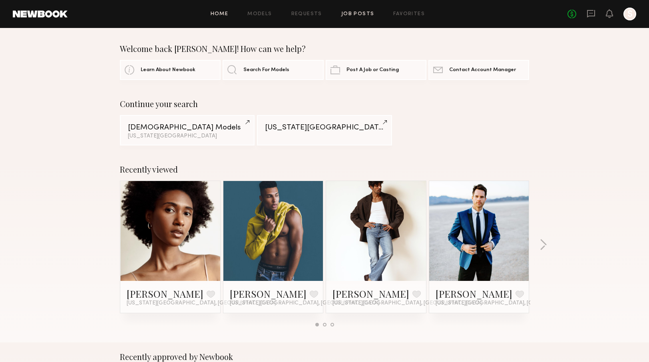
click at [358, 14] on link "Job Posts" at bounding box center [357, 14] width 33 height 5
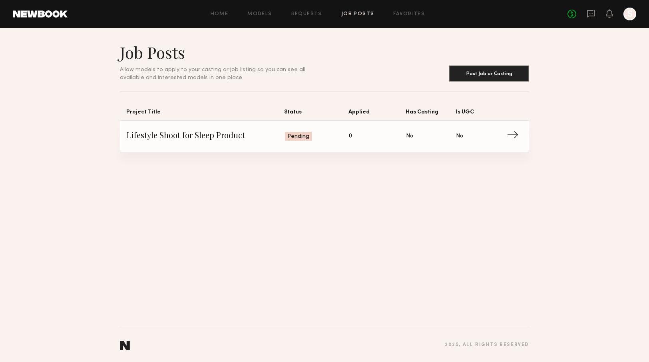
click at [509, 133] on span "→" at bounding box center [514, 136] width 16 height 12
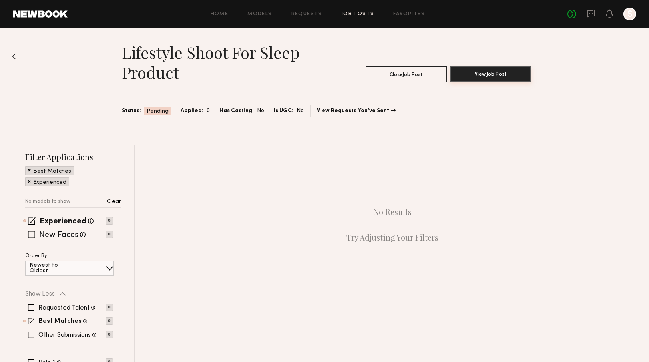
click at [494, 71] on button "View Job Post" at bounding box center [490, 74] width 81 height 16
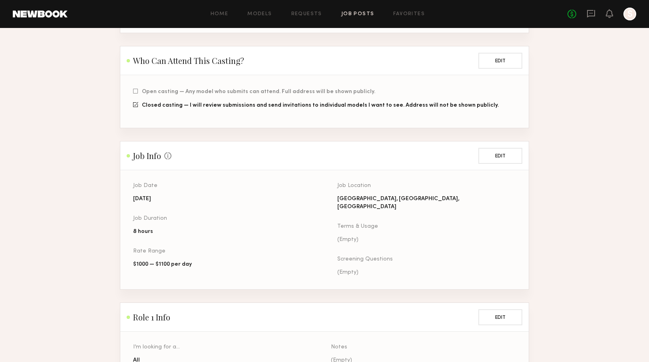
scroll to position [200, 0]
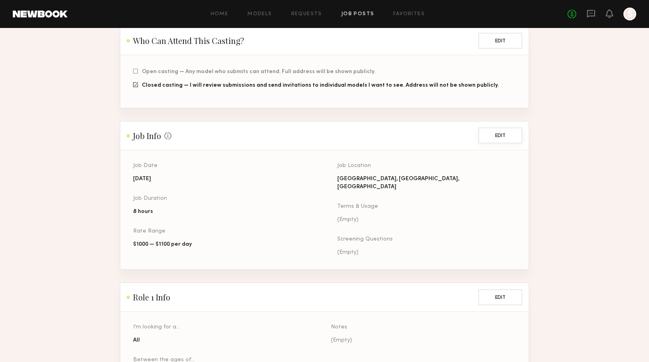
click at [502, 137] on button "Edit" at bounding box center [500, 135] width 44 height 16
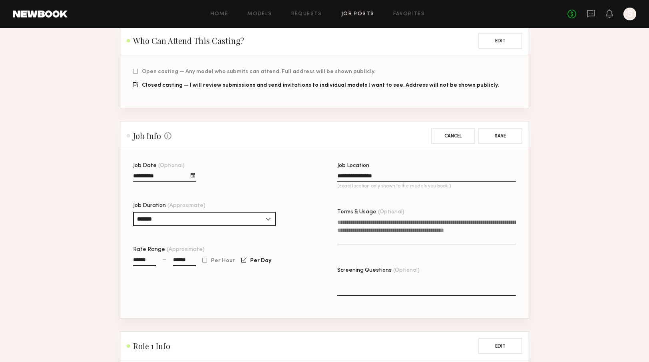
click at [195, 177] on div at bounding box center [192, 175] width 4 height 4
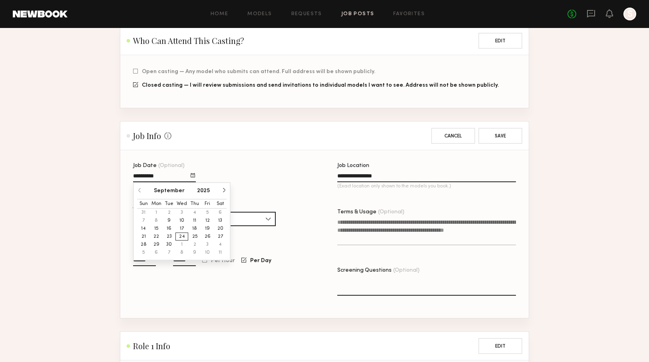
click at [206, 226] on button "19" at bounding box center [207, 228] width 13 height 8
type input "**********"
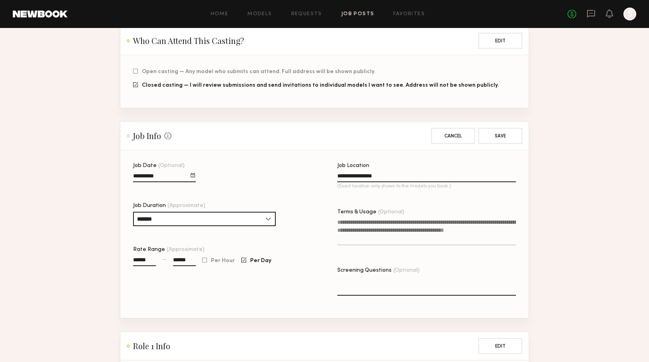
click at [182, 261] on input "******" at bounding box center [184, 261] width 23 height 9
type input "******"
click at [496, 135] on button "Save" at bounding box center [500, 135] width 44 height 16
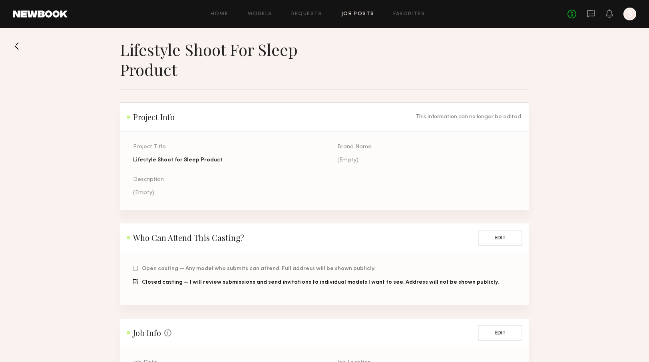
scroll to position [0, 0]
